Goal: Information Seeking & Learning: Find specific fact

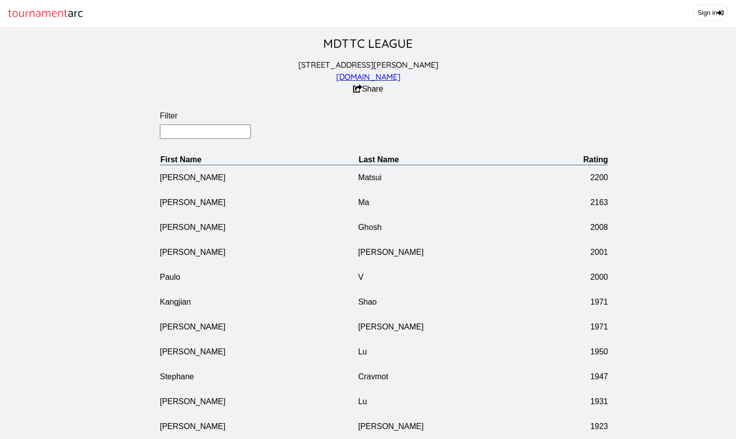
click at [183, 136] on input "Filter" at bounding box center [205, 131] width 91 height 14
type input "Fei"
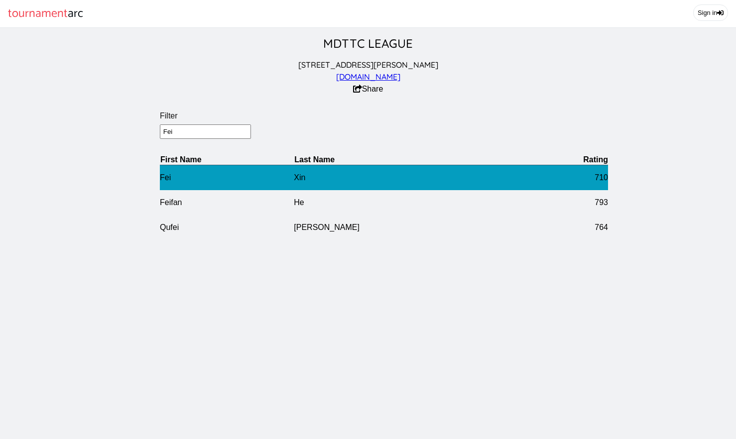
click at [251, 189] on td "Fei" at bounding box center [227, 177] width 134 height 25
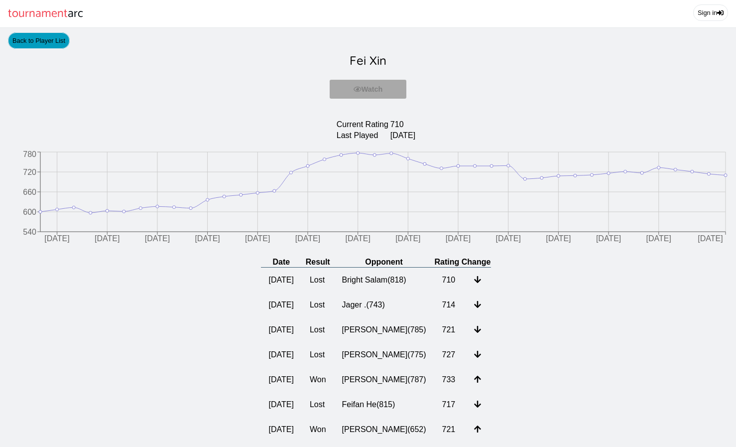
click at [29, 45] on link "Back to Player List" at bounding box center [39, 40] width 62 height 16
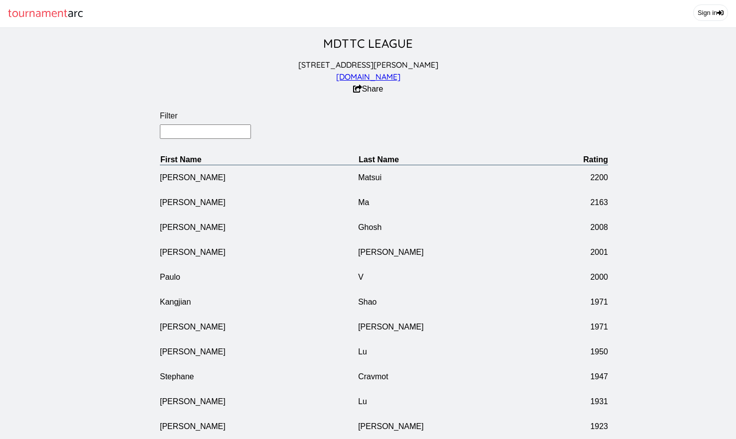
click at [181, 139] on input "Filter" at bounding box center [205, 131] width 91 height 14
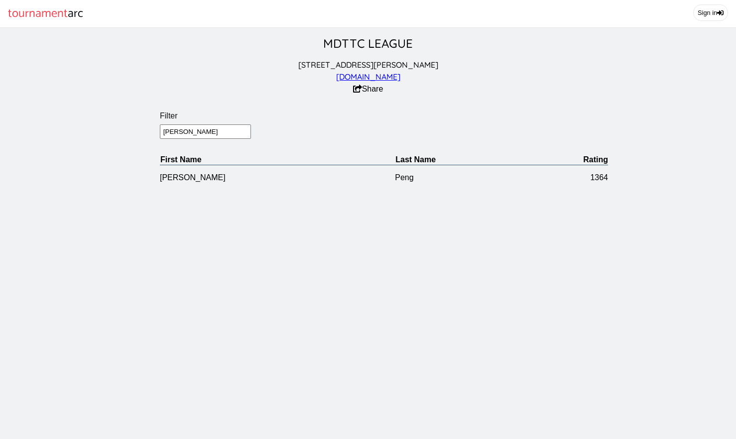
drag, startPoint x: 183, startPoint y: 139, endPoint x: 146, endPoint y: 121, distance: 40.7
click at [146, 121] on section "Filter [PERSON_NAME] First Name Last Name Rating [PERSON_NAME] 1364" at bounding box center [384, 143] width 768 height 95
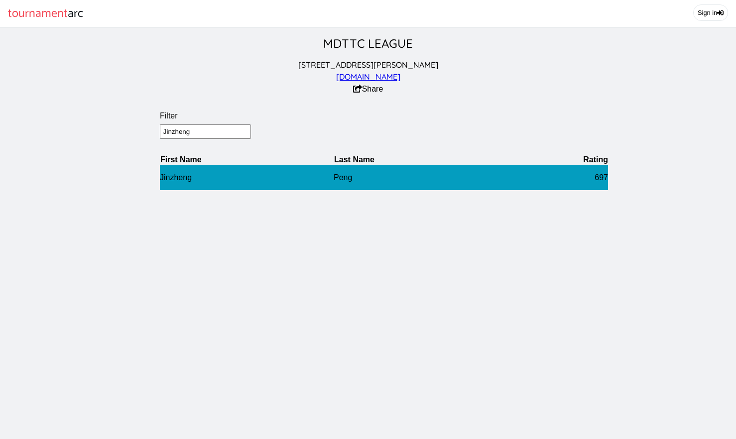
type input "Jinzheng"
click at [180, 181] on td "Jinzheng" at bounding box center [247, 177] width 174 height 25
